Goal: Task Accomplishment & Management: Manage account settings

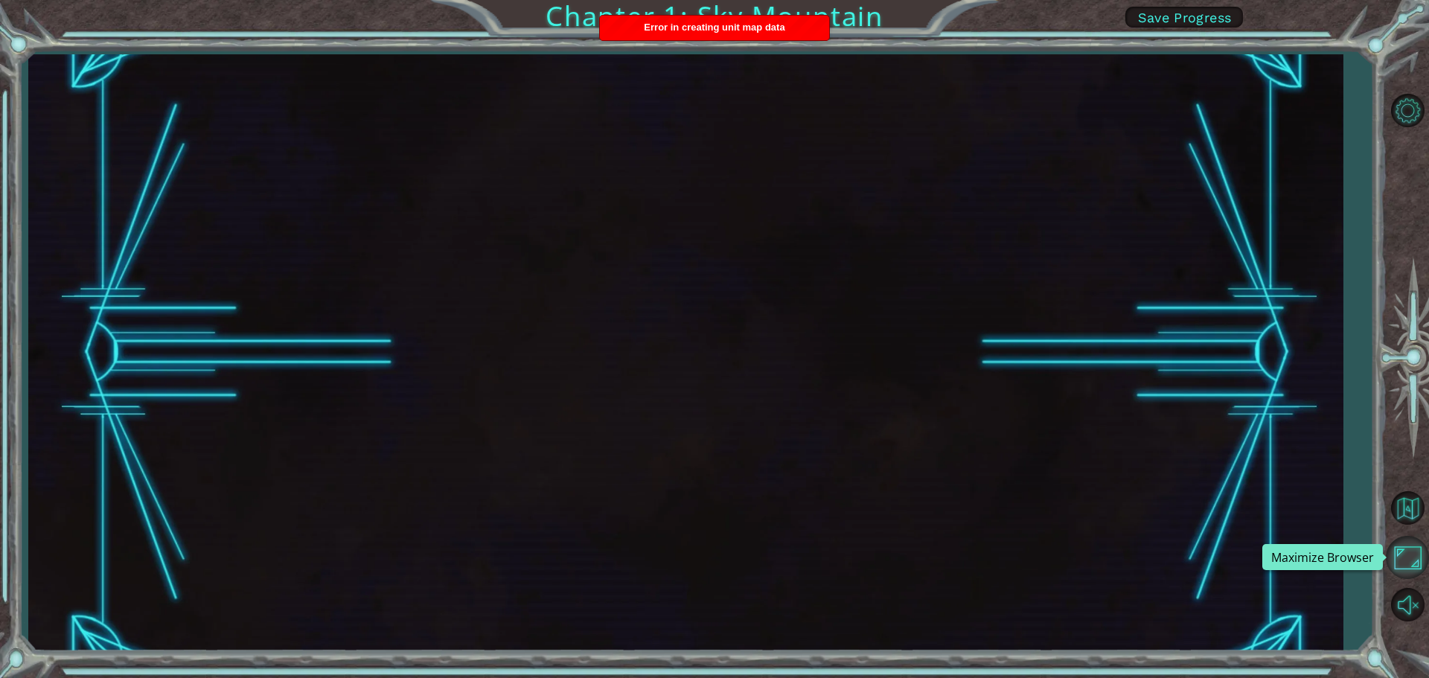
click at [1410, 565] on button "Maximize Browser" at bounding box center [1407, 557] width 43 height 43
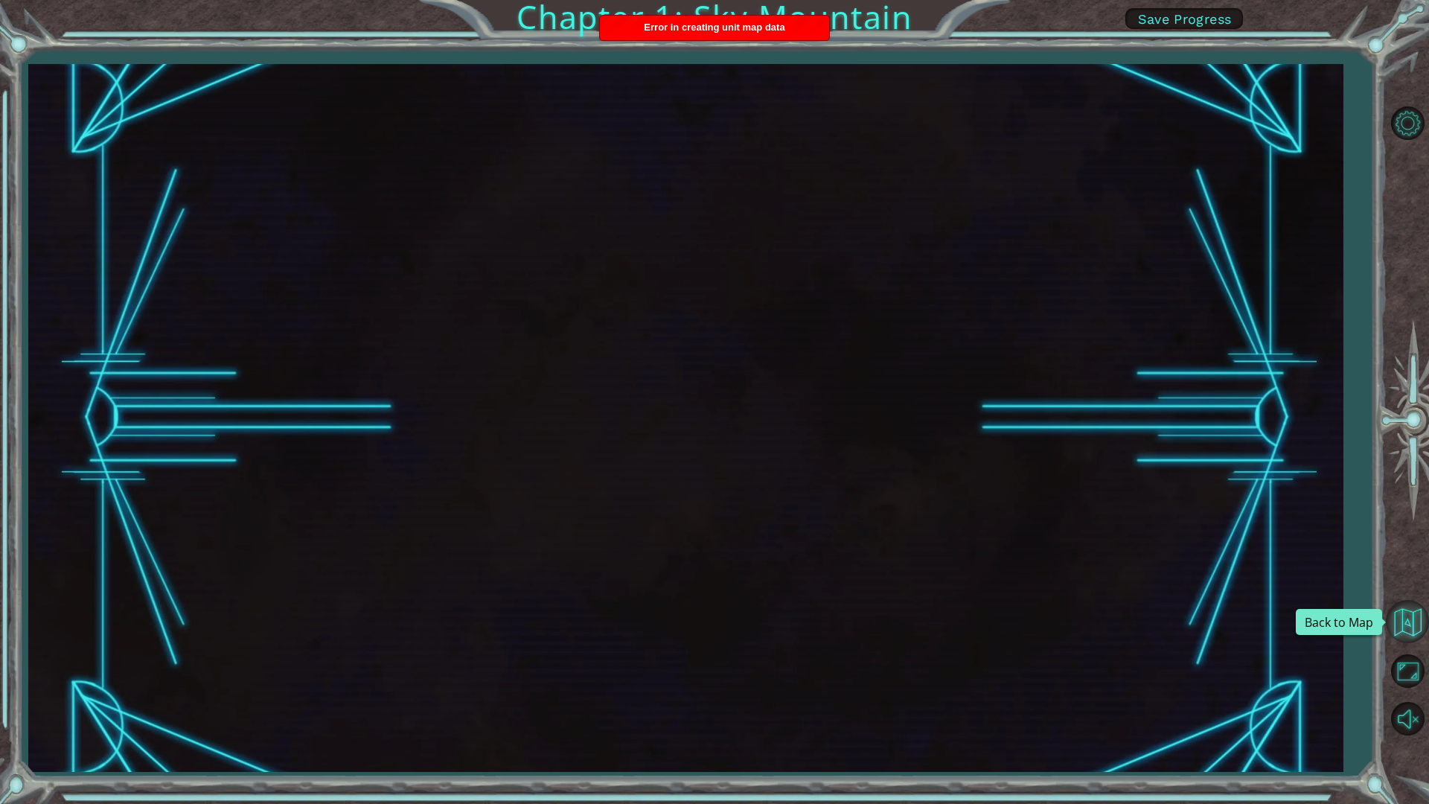
click at [1402, 613] on button "Back to Map" at bounding box center [1407, 621] width 43 height 43
click at [1411, 654] on button "Maximize Browser" at bounding box center [1407, 670] width 43 height 43
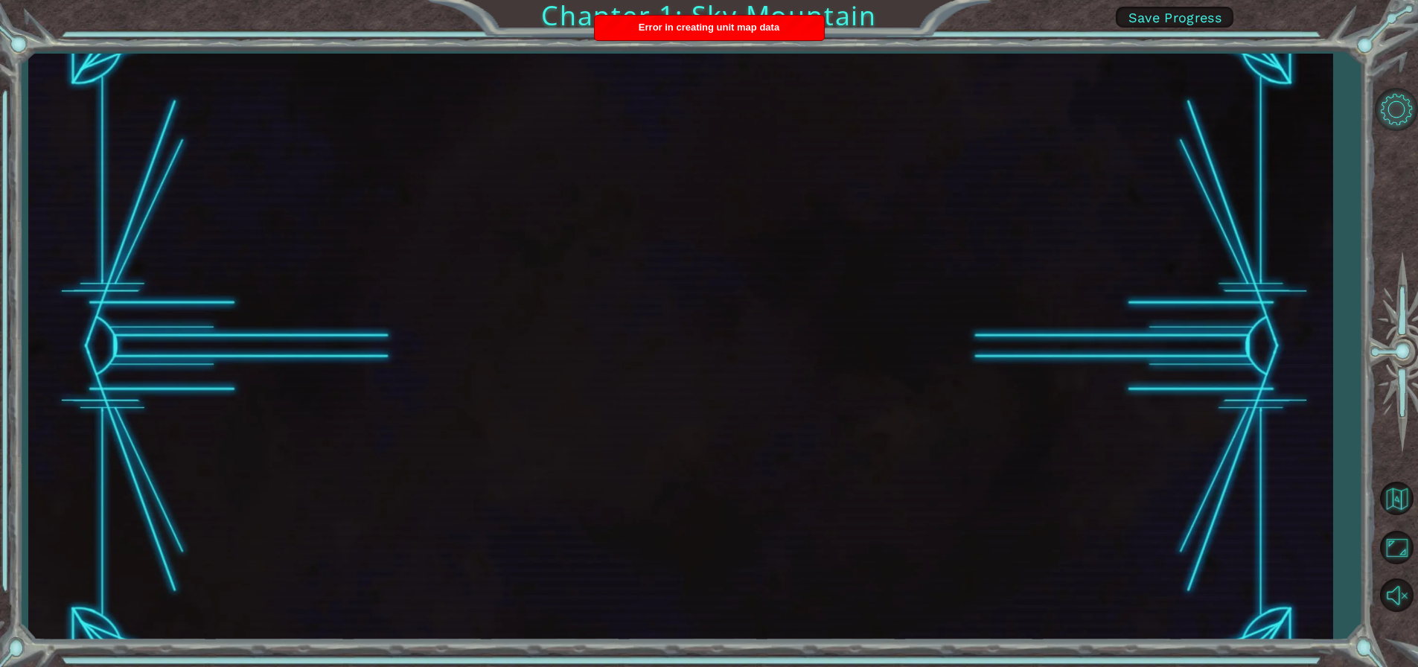
click at [1382, 109] on div "Chapter 1: Sky Mountain Save Progress" at bounding box center [709, 333] width 1418 height 667
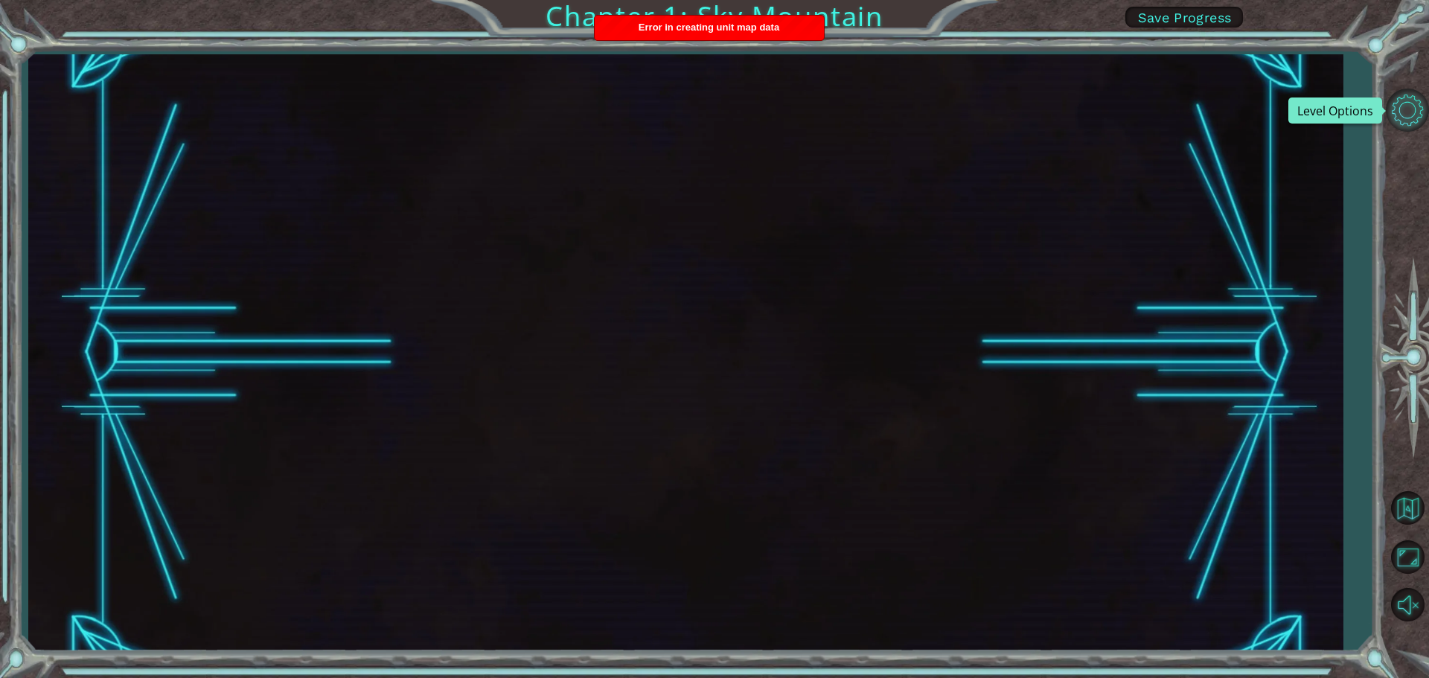
click at [1398, 109] on button "Level Options" at bounding box center [1407, 110] width 43 height 43
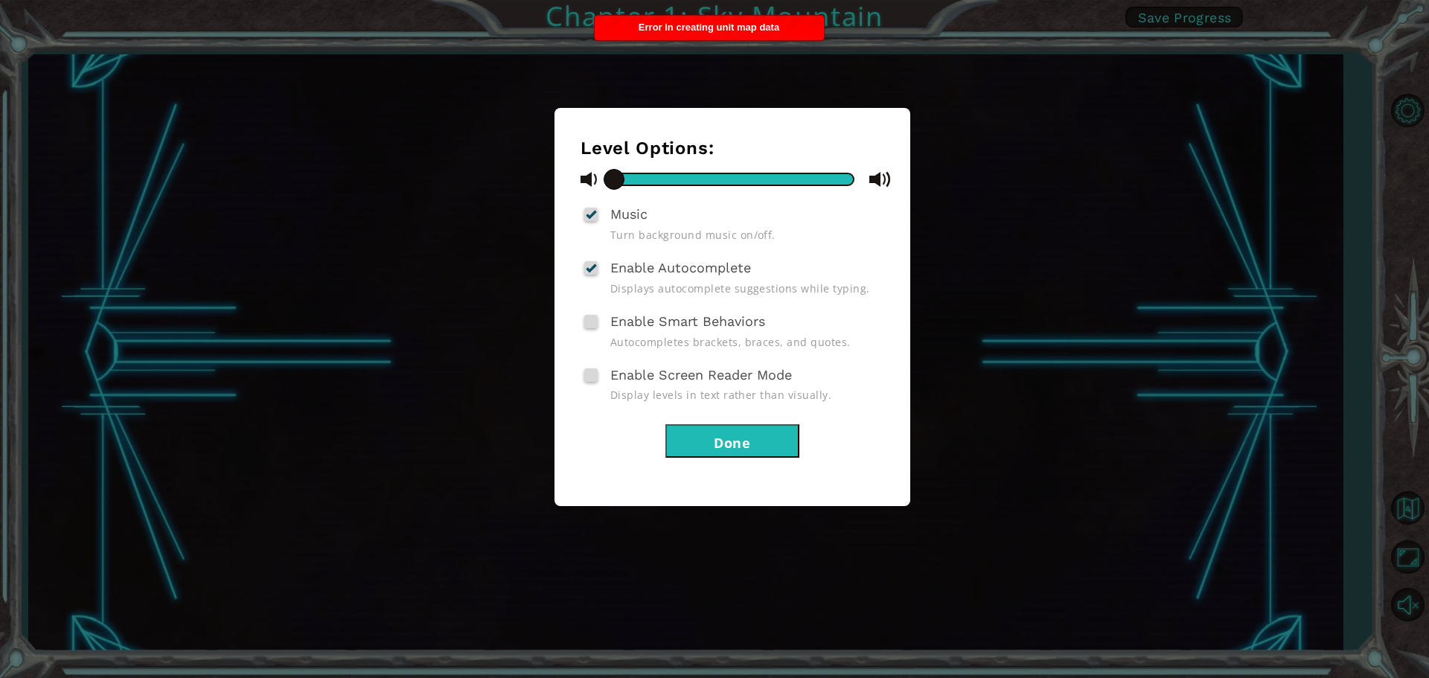
click at [763, 436] on button "Done" at bounding box center [733, 441] width 134 height 34
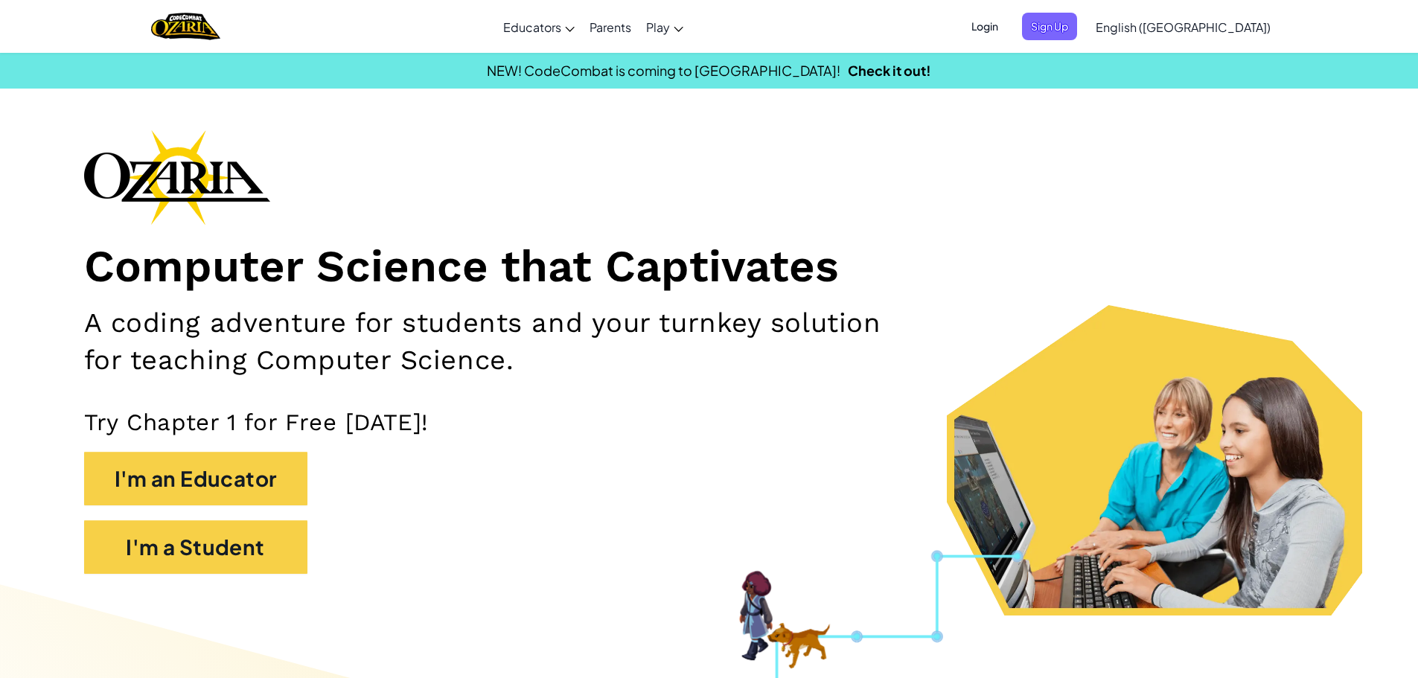
click at [1281, 44] on div "Toggle navigation Educators Create Free Account School & District Solutions Tea…" at bounding box center [709, 26] width 1426 height 53
click at [1077, 22] on span "Sign Up" at bounding box center [1049, 27] width 55 height 28
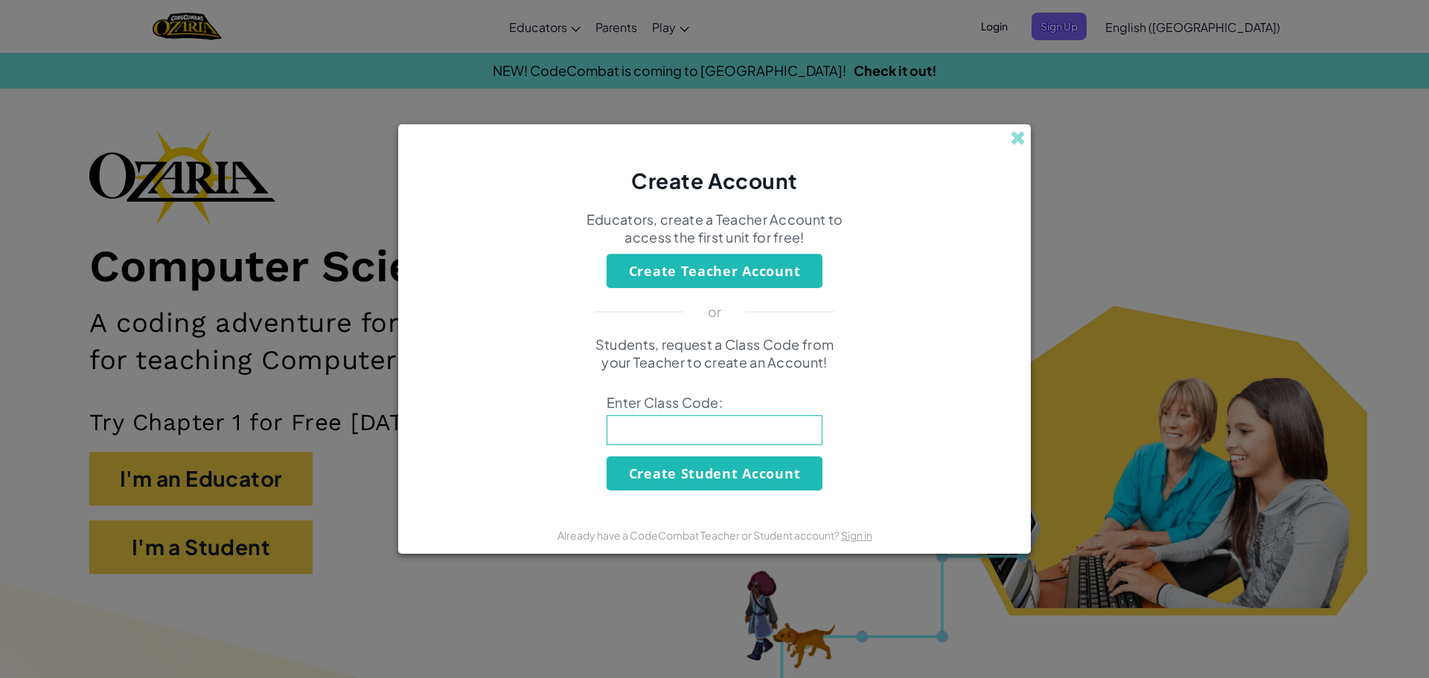
click at [1073, 19] on div "Create Account Educators, create a Teacher Account to access the first unit for…" at bounding box center [714, 339] width 1429 height 678
click at [1010, 133] on span at bounding box center [1018, 138] width 16 height 16
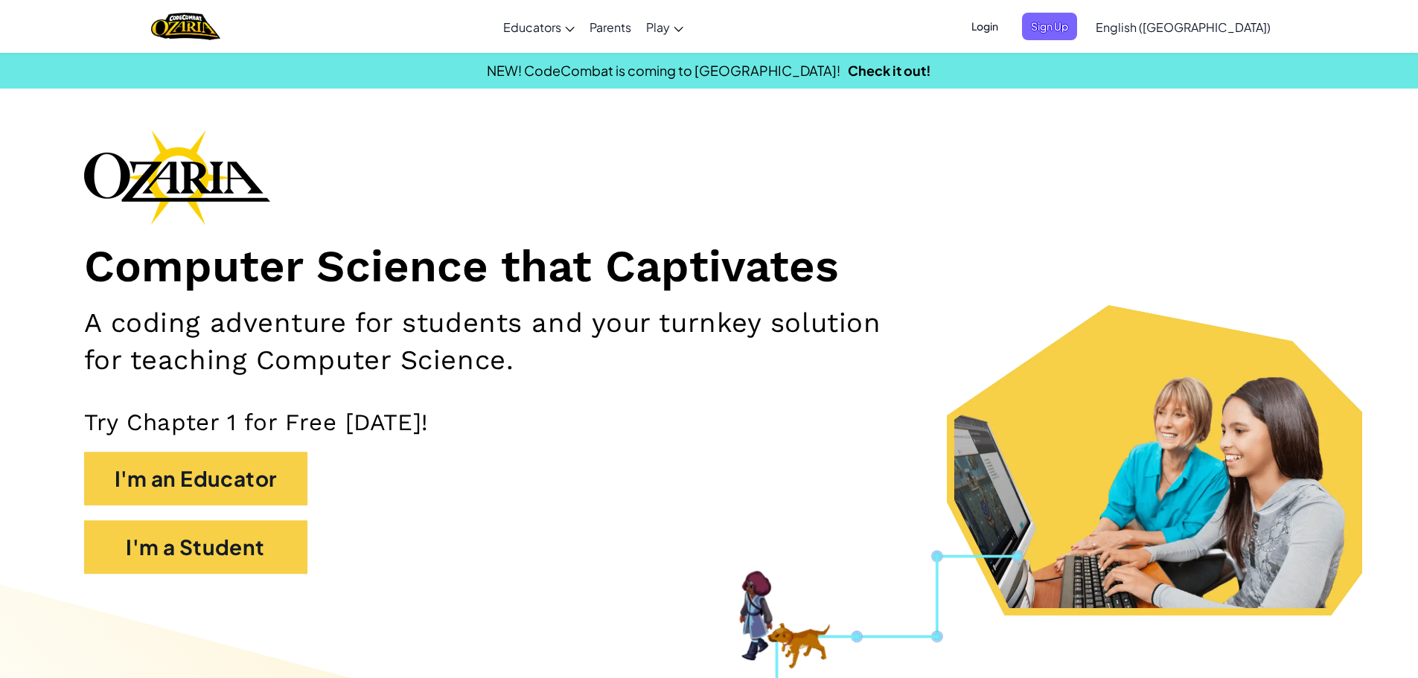
click at [1007, 25] on span "Login" at bounding box center [985, 27] width 45 height 28
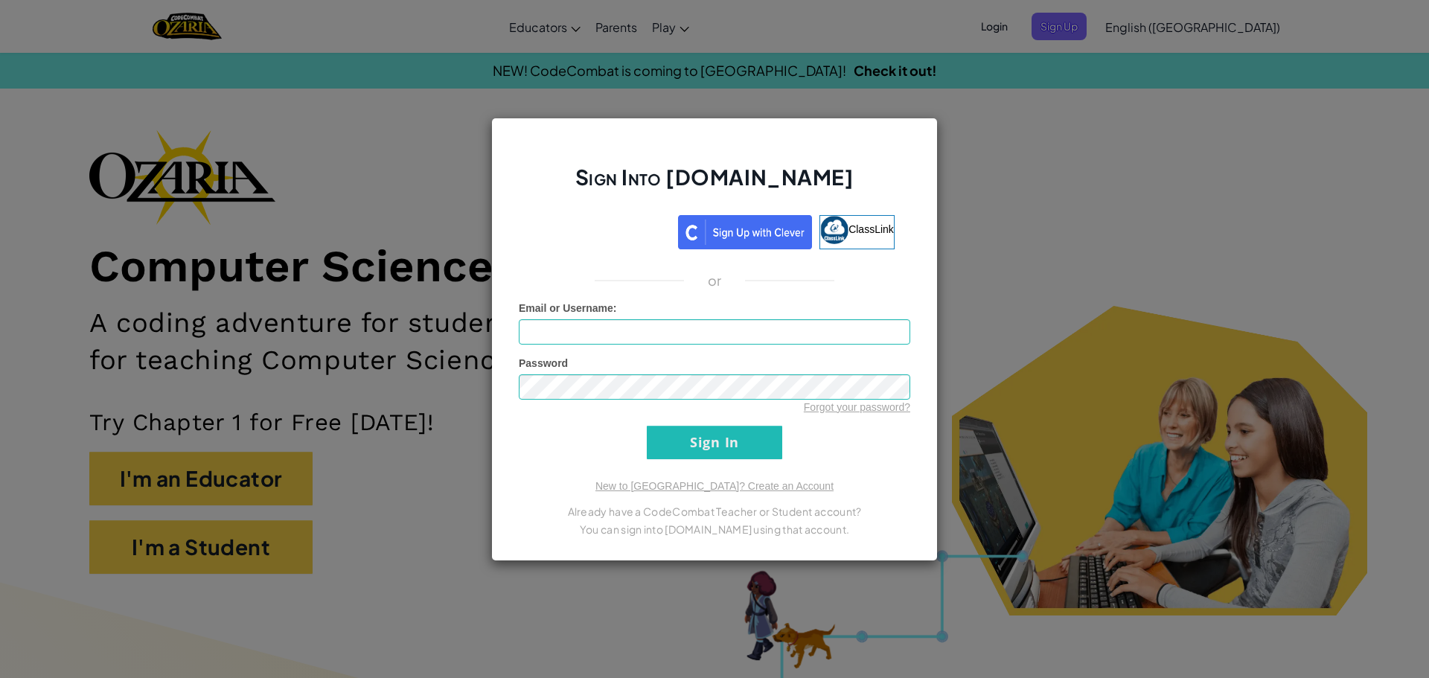
drag, startPoint x: 666, startPoint y: 307, endPoint x: 655, endPoint y: 331, distance: 26.7
click at [657, 327] on div "Email or Username :" at bounding box center [715, 323] width 392 height 44
click at [655, 331] on input "Email or Username :" at bounding box center [715, 331] width 392 height 25
type input "cjbatie"
click at [647, 426] on input "Sign In" at bounding box center [714, 443] width 135 height 34
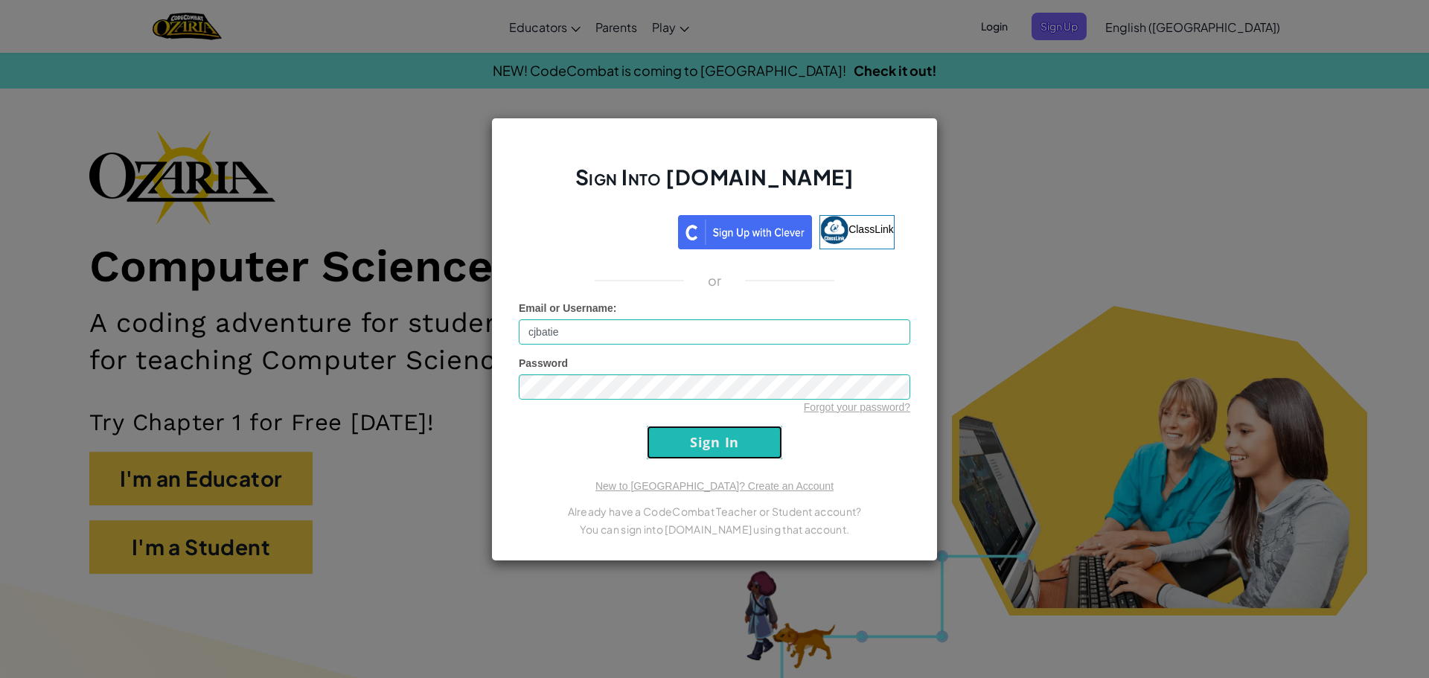
click at [649, 439] on input "Sign In" at bounding box center [714, 443] width 135 height 34
